Goal: Check status: Check status

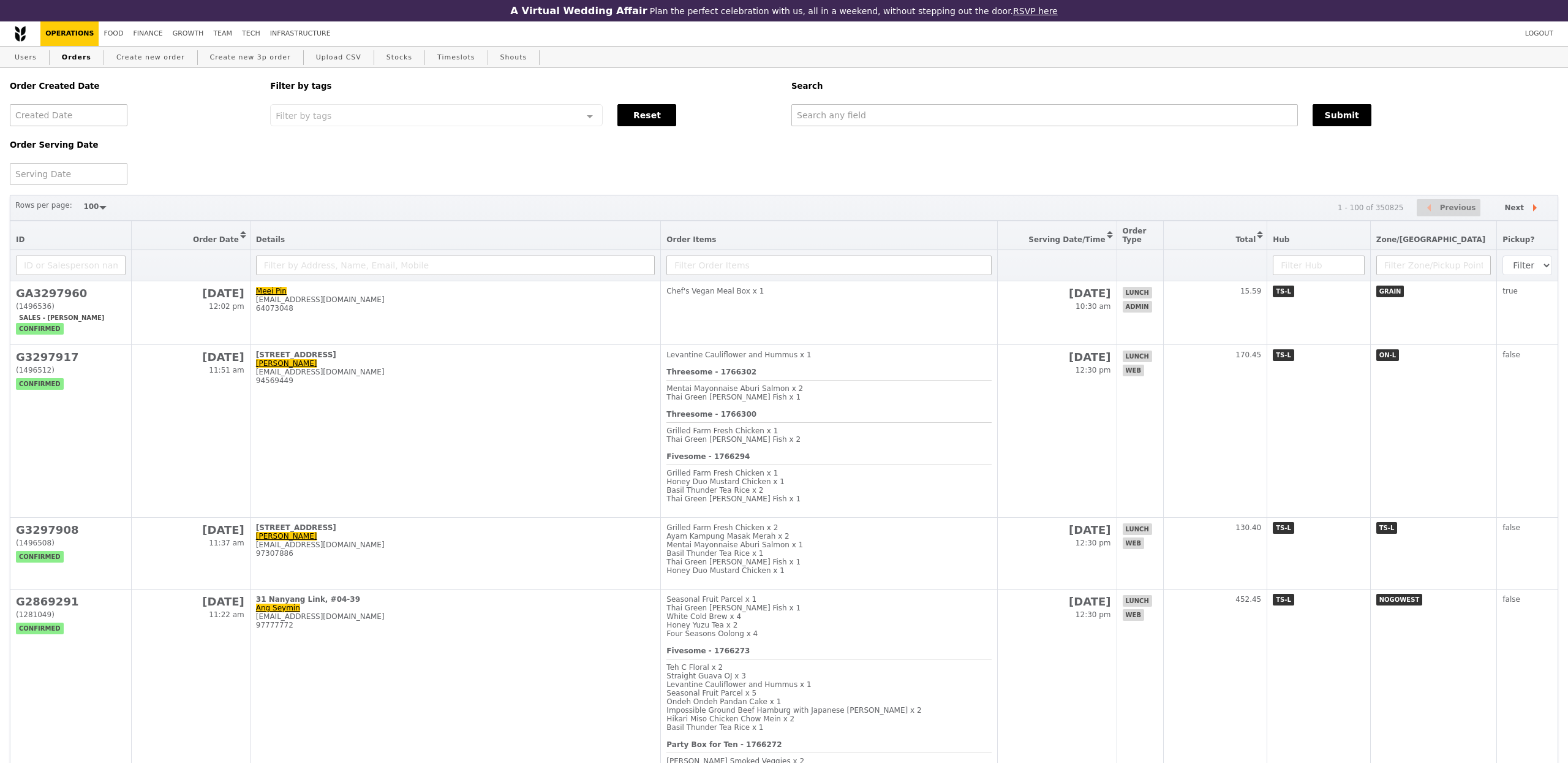
select select "100"
click at [836, 96] on div "Search" at bounding box center [1174, 86] width 781 height 36
click at [848, 113] on input "text" at bounding box center [1042, 115] width 506 height 22
paste input "GA3297883"
type input "GA3297883"
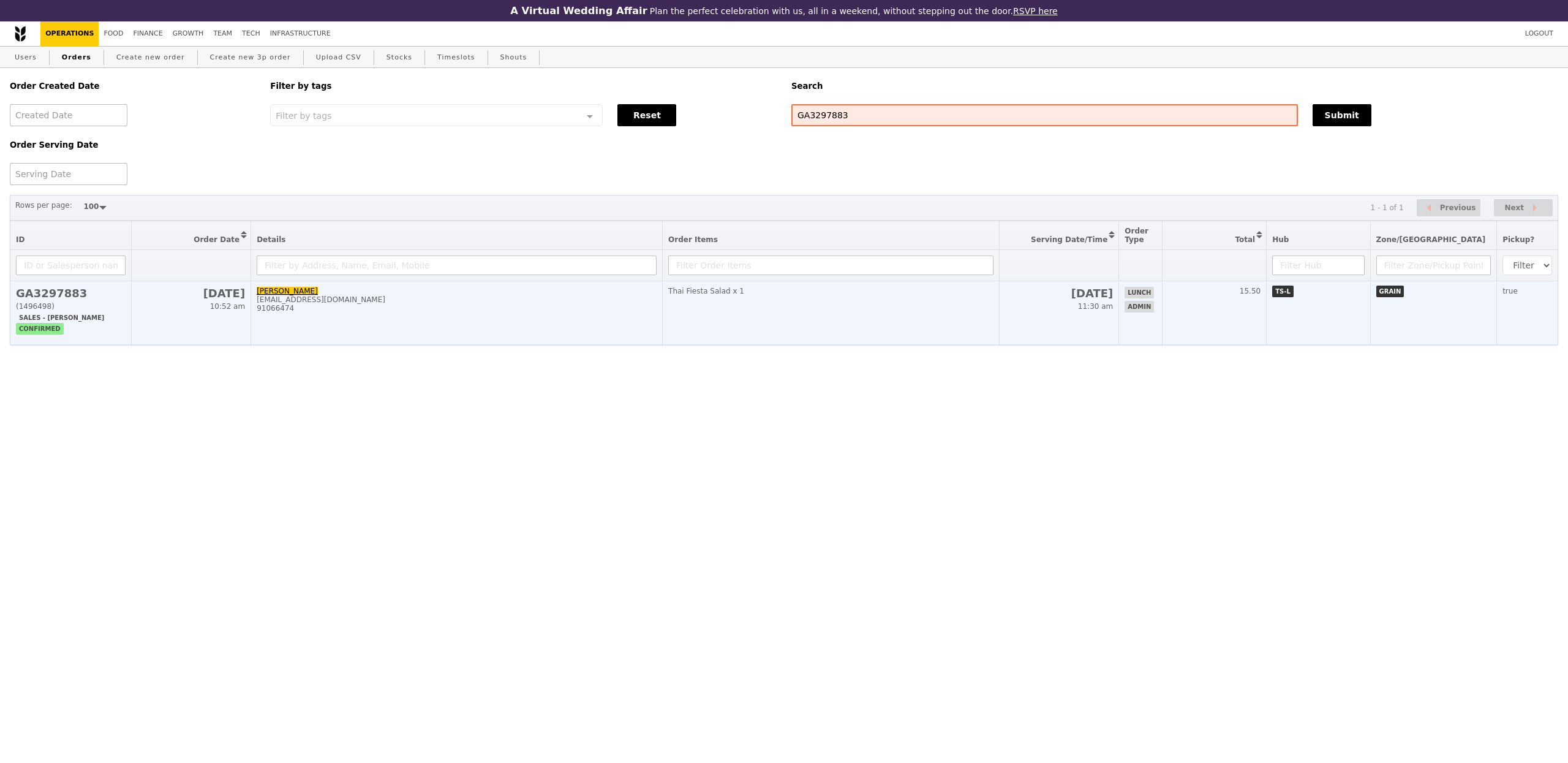
click at [1016, 320] on td "[DATE] 11:30 am" at bounding box center [1059, 313] width 120 height 64
